Goal: Check status: Check status

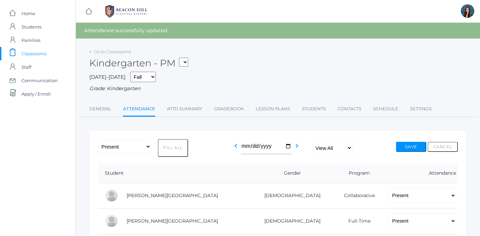
click at [187, 63] on select "*KIND - Kindergarten AM *KIND - Kindergarten PM" at bounding box center [183, 62] width 9 height 9
select select "1957"
click at [181, 58] on select "*KIND - Kindergarten AM *KIND - Kindergarten PM" at bounding box center [183, 62] width 9 height 9
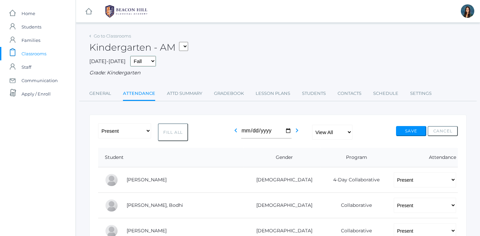
click at [139, 62] on select "Fall Spring" at bounding box center [143, 61] width 26 height 10
select select "2"
click at [130, 56] on select "Fall Spring" at bounding box center [143, 61] width 26 height 10
click at [137, 61] on select "Fall Spring" at bounding box center [143, 61] width 26 height 10
select select "1"
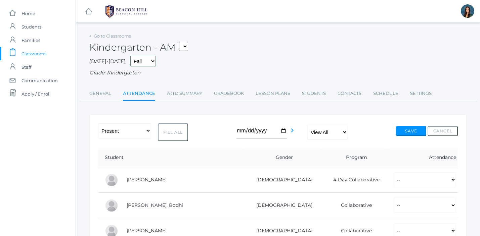
click at [130, 56] on select "Fall Spring" at bounding box center [143, 61] width 26 height 10
click at [295, 131] on icon "chevron_right" at bounding box center [297, 131] width 8 height 8
